Goal: Find specific page/section: Find specific page/section

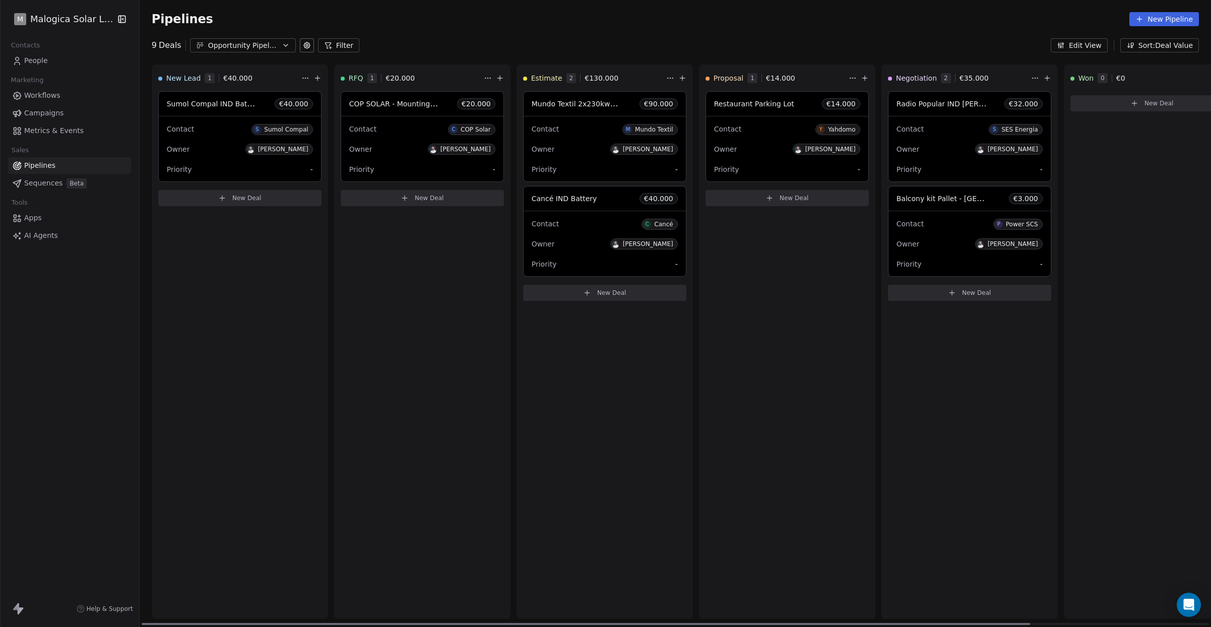
click at [655, 127] on div "Mundo Textil" at bounding box center [654, 129] width 38 height 7
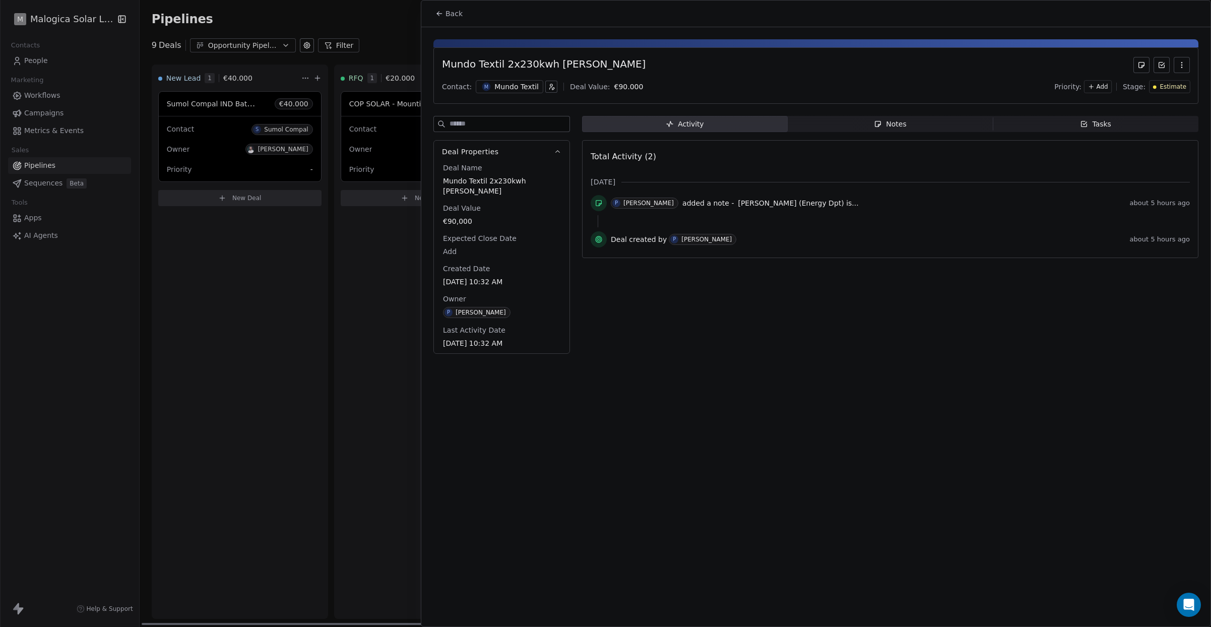
click at [434, 17] on button "Back" at bounding box center [449, 14] width 39 height 18
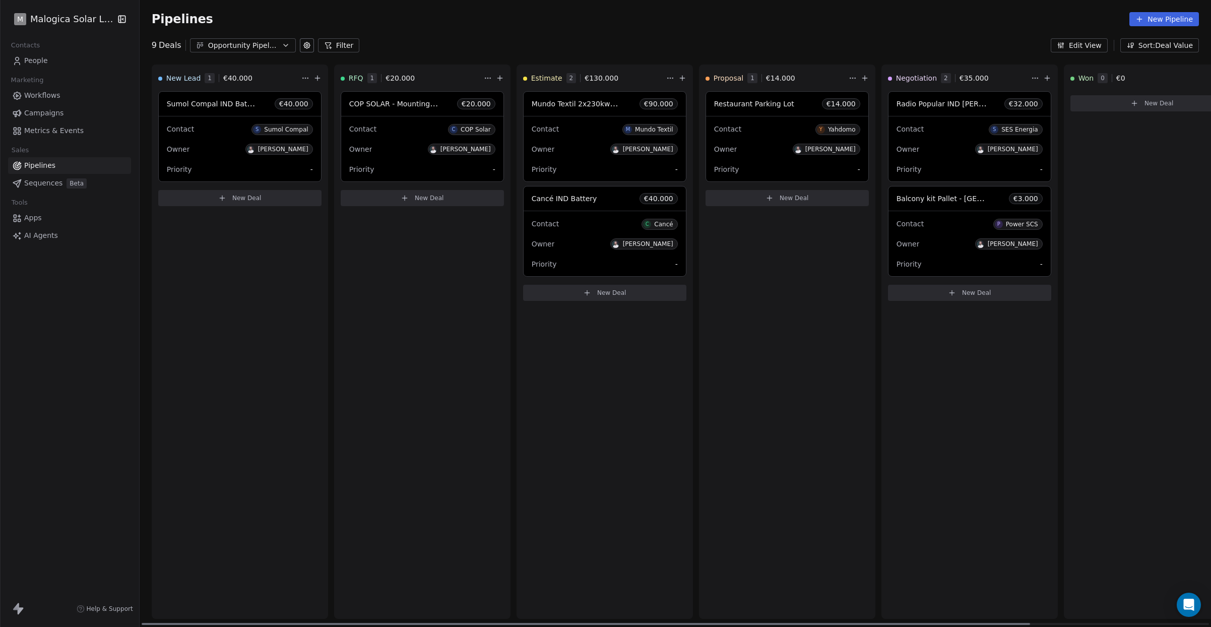
click at [604, 119] on div "Contact M Mundo Textil Owner [PERSON_NAME] Priority -" at bounding box center [605, 148] width 162 height 65
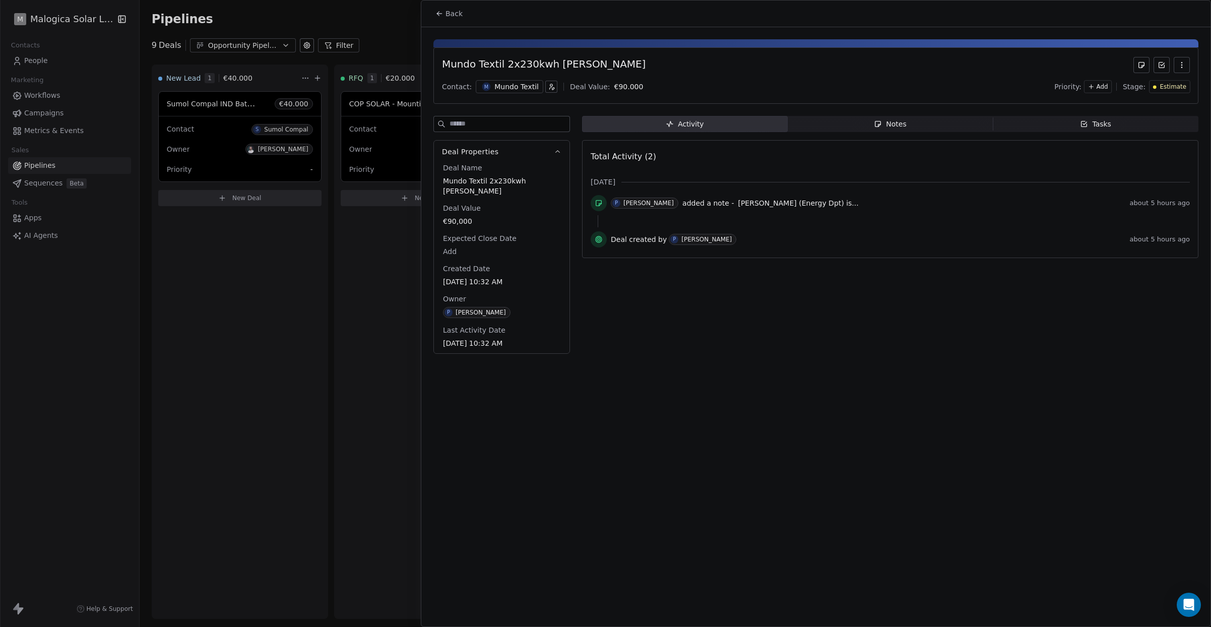
click at [768, 202] on span "[PERSON_NAME] (Energy Dpt) is..." at bounding box center [798, 203] width 120 height 8
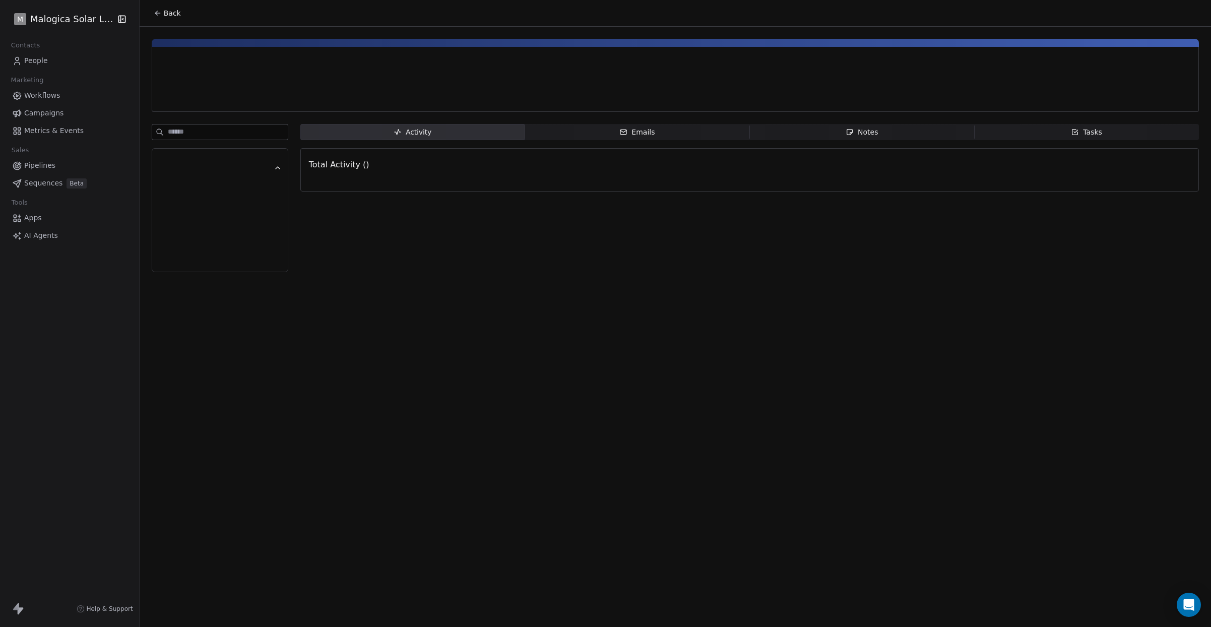
click at [154, 7] on button "Back" at bounding box center [167, 13] width 39 height 18
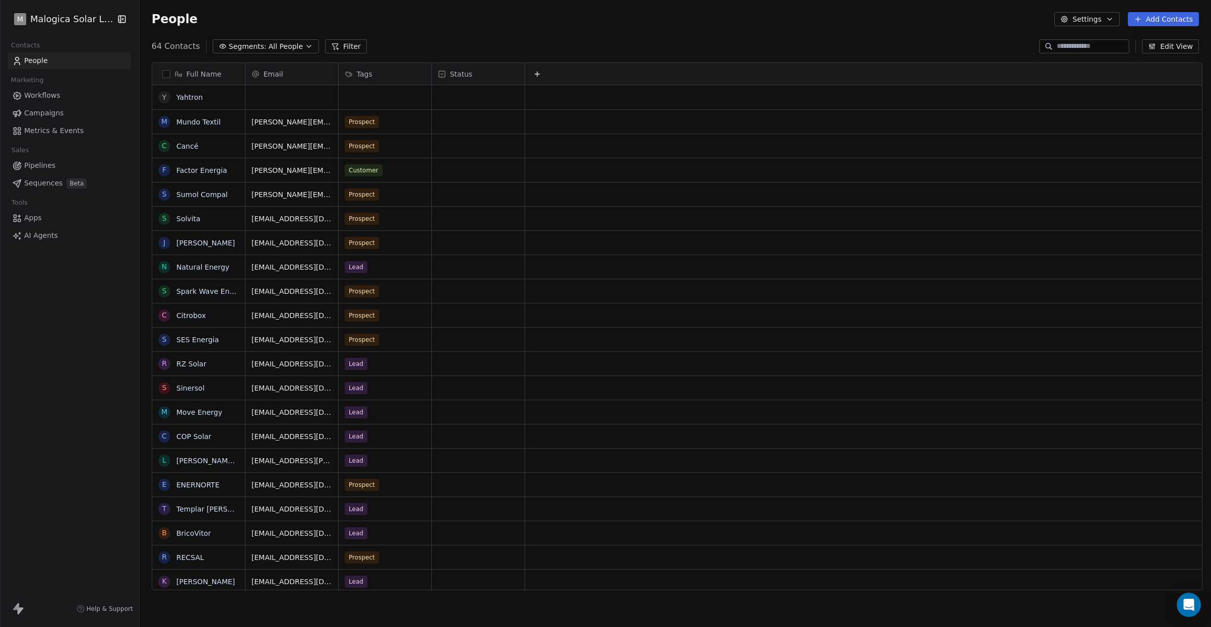
scroll to position [552, 1075]
click at [188, 121] on link "Mundo Textil" at bounding box center [198, 122] width 44 height 8
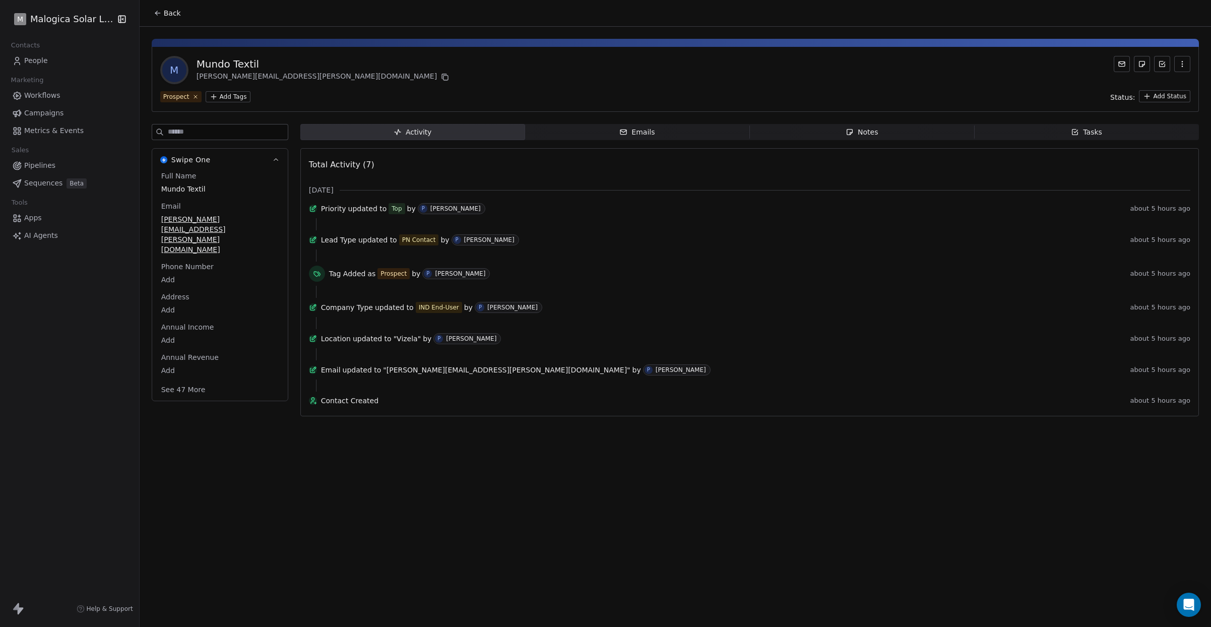
click at [44, 166] on span "Pipelines" at bounding box center [39, 165] width 31 height 11
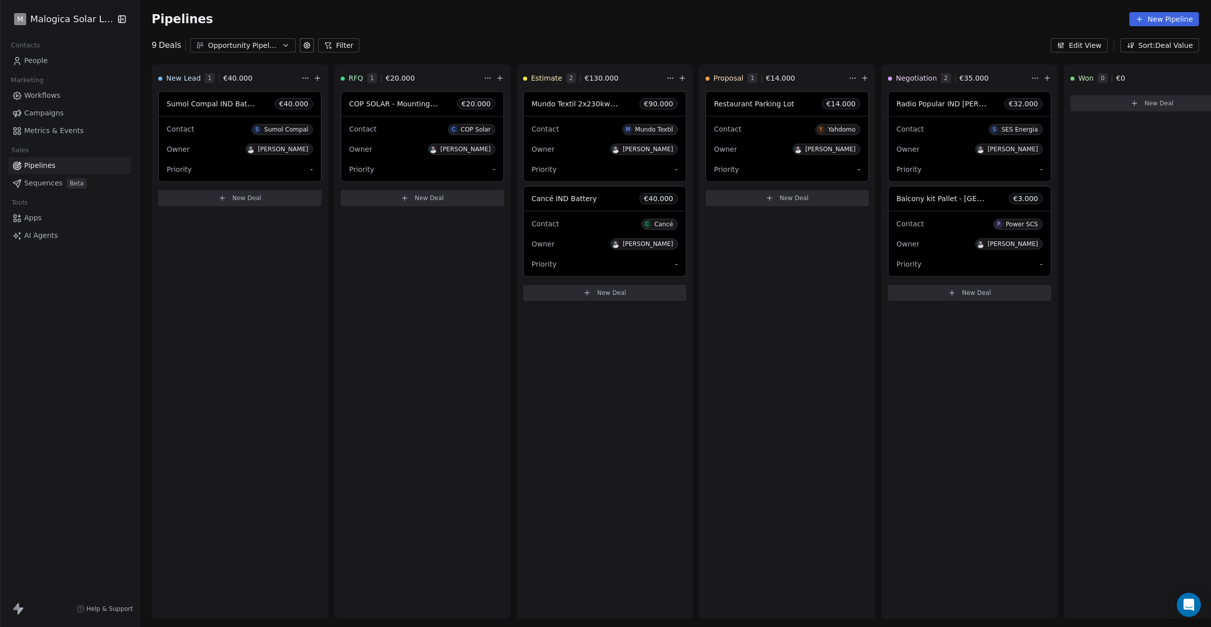
click at [806, 45] on div "9 Deals Opportunity Pipeline Filter Edit View Sort: Deal Value" at bounding box center [676, 45] width 1072 height 14
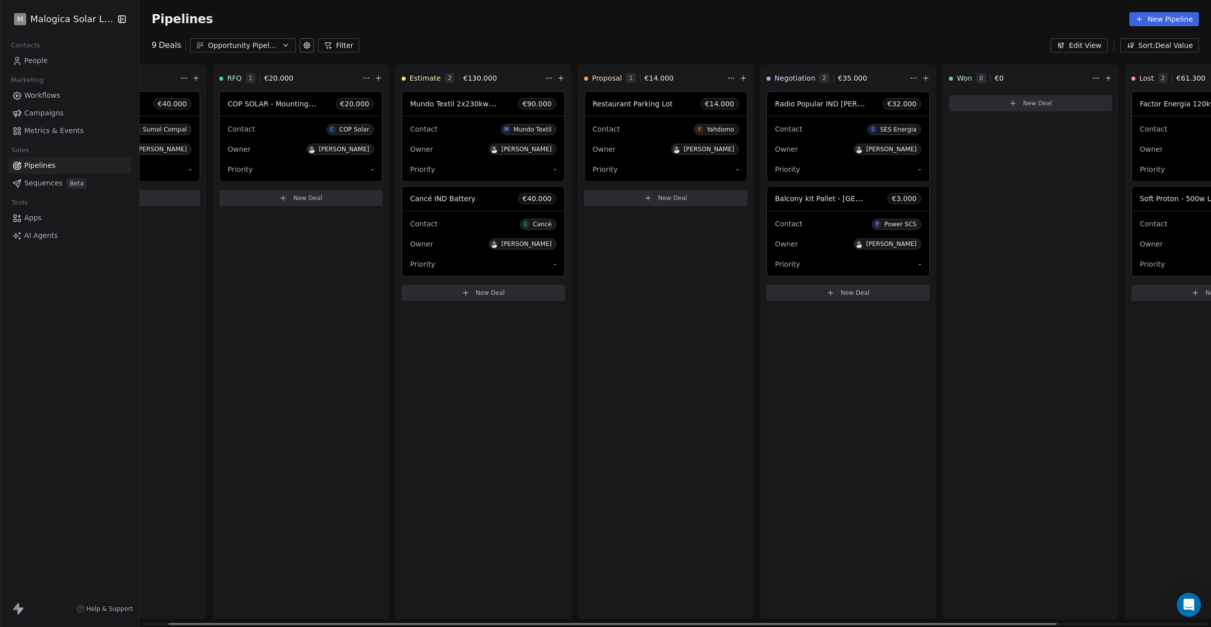
scroll to position [0, 220]
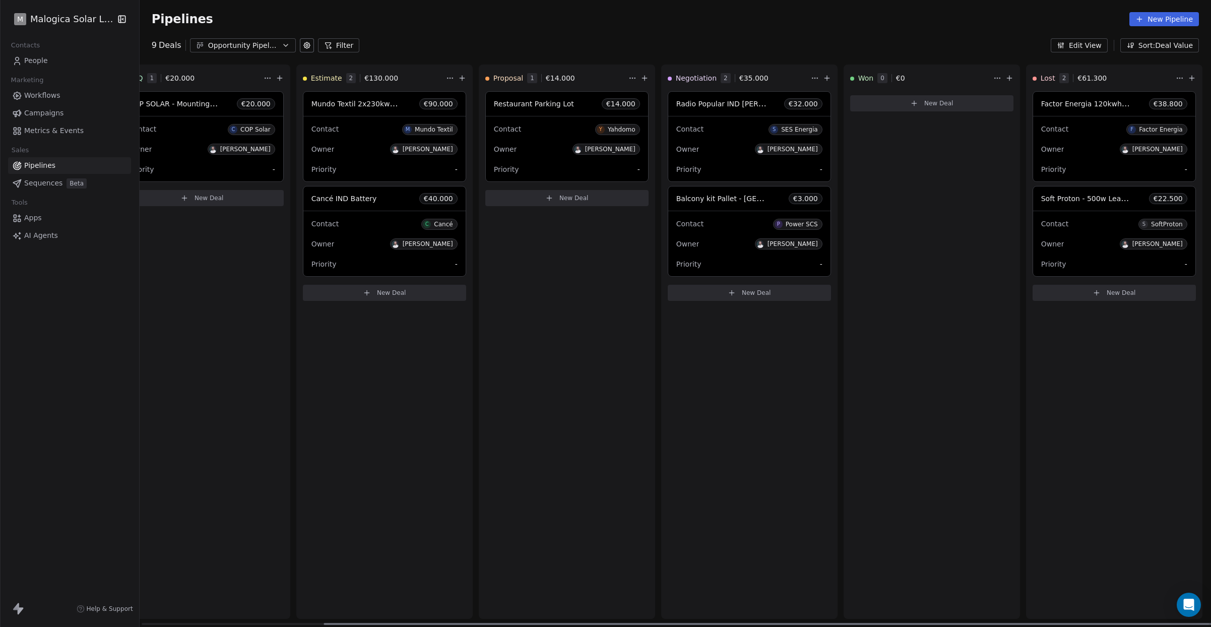
drag, startPoint x: 832, startPoint y: 625, endPoint x: 1109, endPoint y: 626, distance: 276.8
click at [1109, 625] on div at bounding box center [768, 624] width 889 height 2
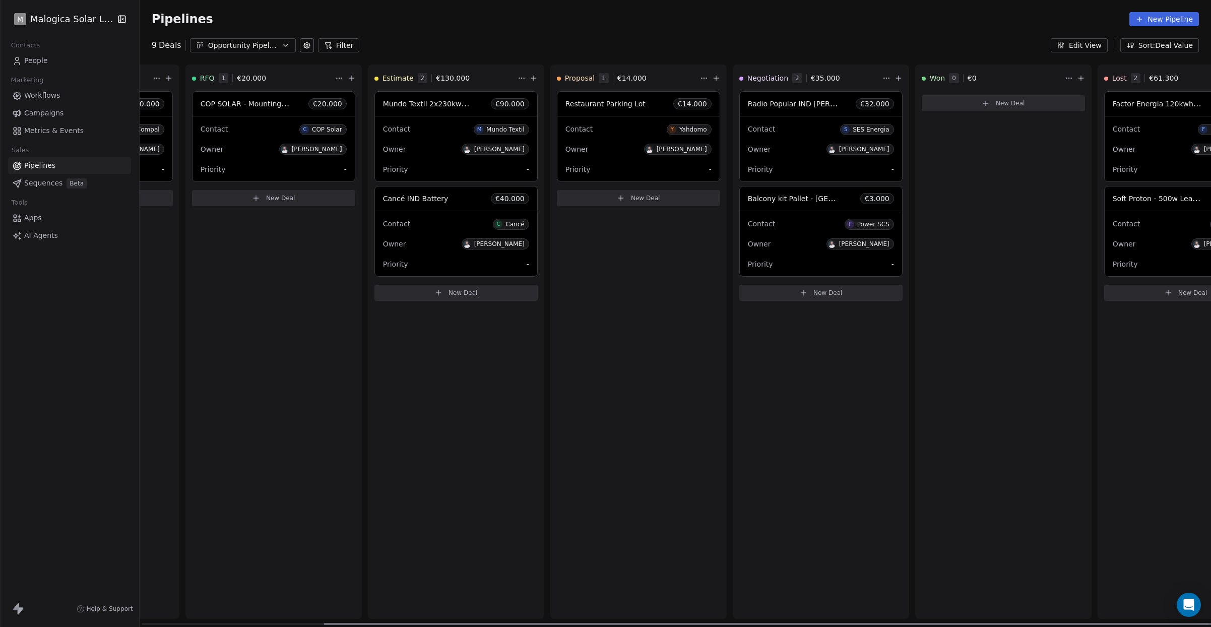
scroll to position [0, 0]
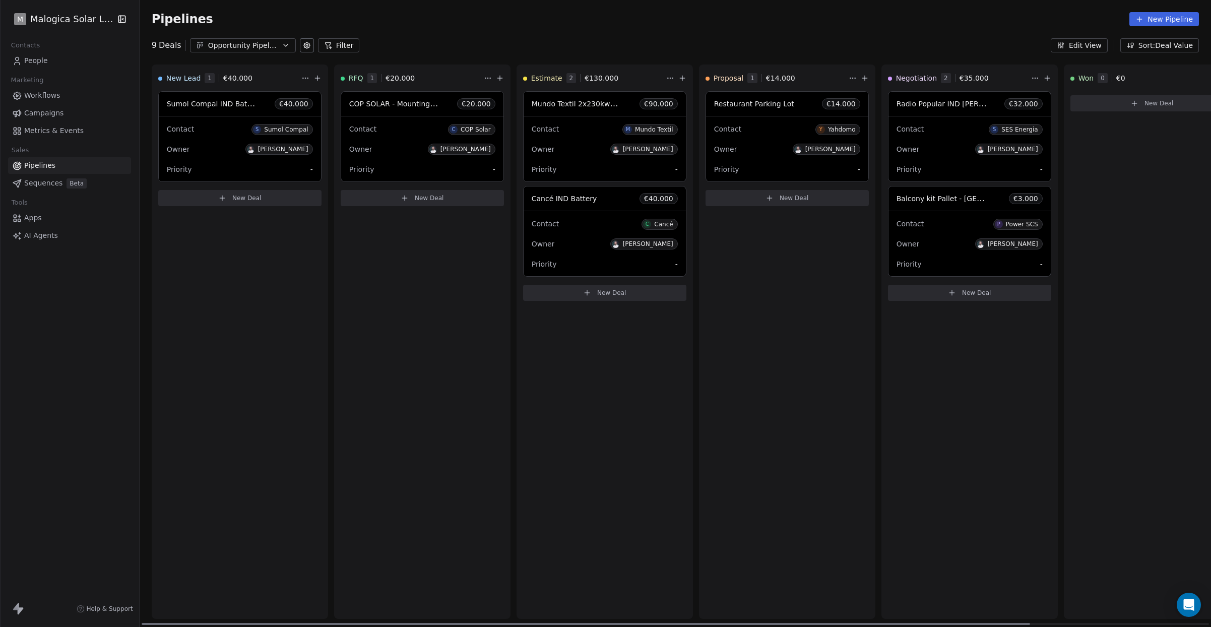
drag, startPoint x: 1046, startPoint y: 624, endPoint x: 756, endPoint y: 628, distance: 289.4
click at [756, 625] on div at bounding box center [586, 624] width 889 height 2
